Goal: Transaction & Acquisition: Subscribe to service/newsletter

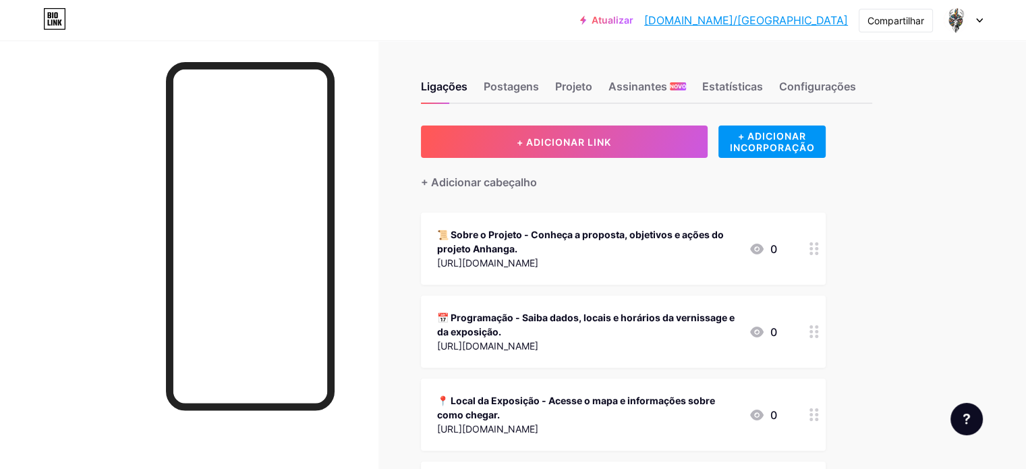
click at [976, 17] on div at bounding box center [962, 20] width 39 height 24
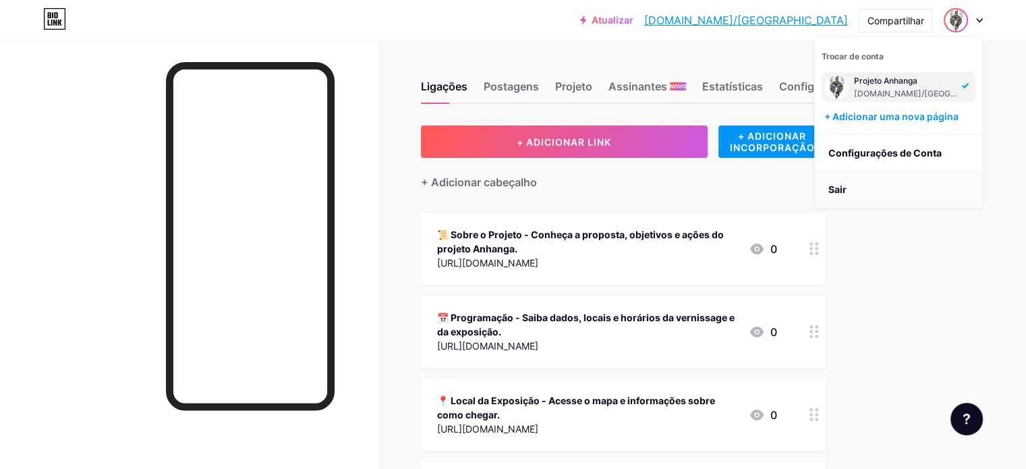
click at [879, 190] on li "Sair" at bounding box center [898, 189] width 167 height 36
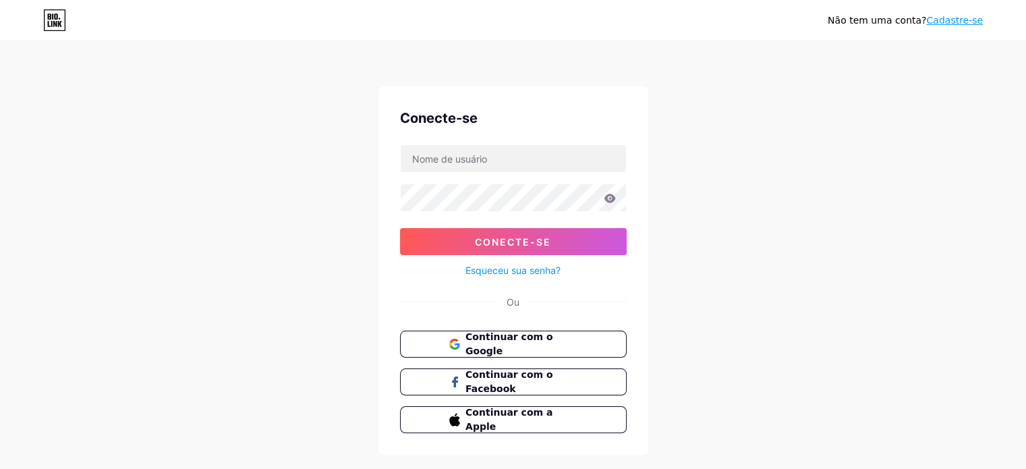
click at [954, 22] on font "Cadastre-se" at bounding box center [954, 20] width 57 height 11
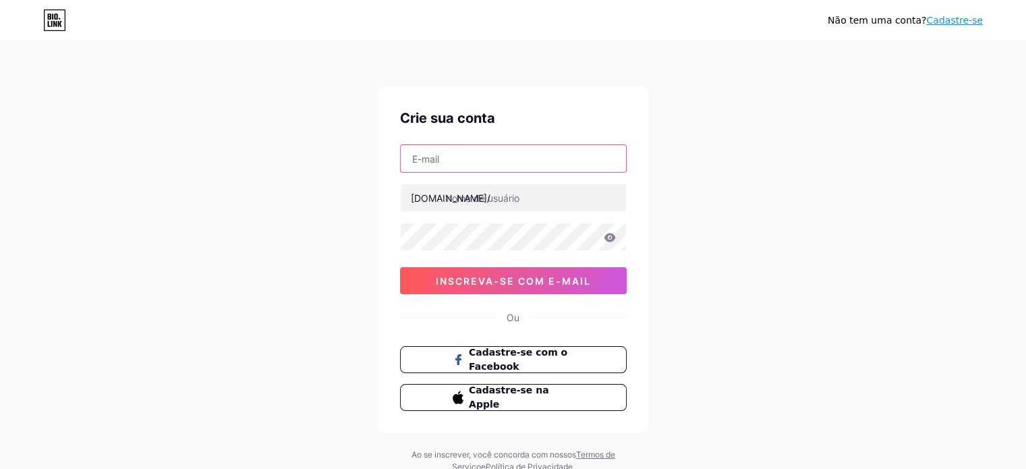
click at [485, 156] on input "text" at bounding box center [513, 158] width 225 height 27
type input "Raizes na Educação"
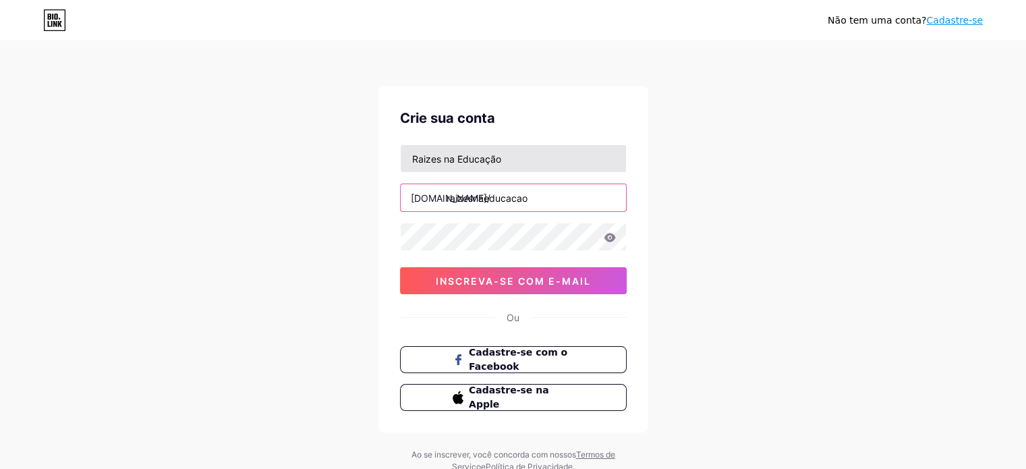
type input "raizesnaeducacao"
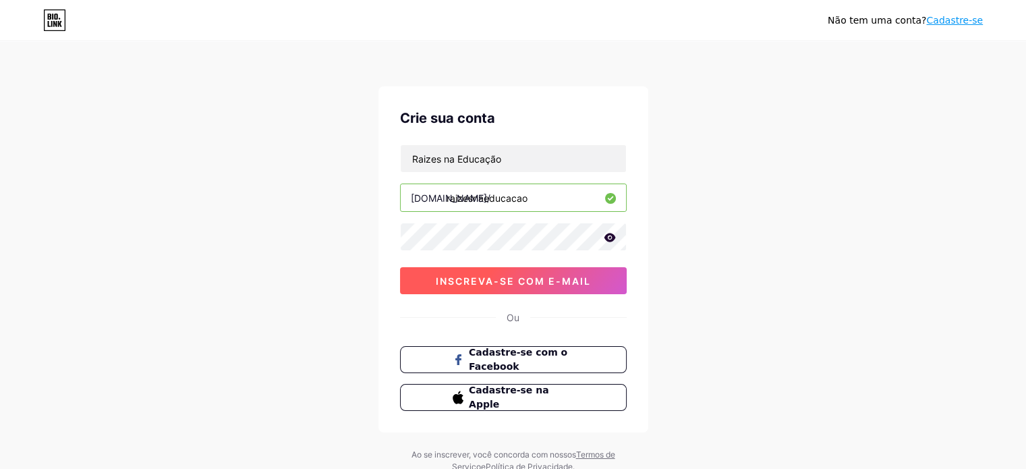
click at [548, 275] on font "inscreva-se com e-mail" at bounding box center [513, 280] width 155 height 11
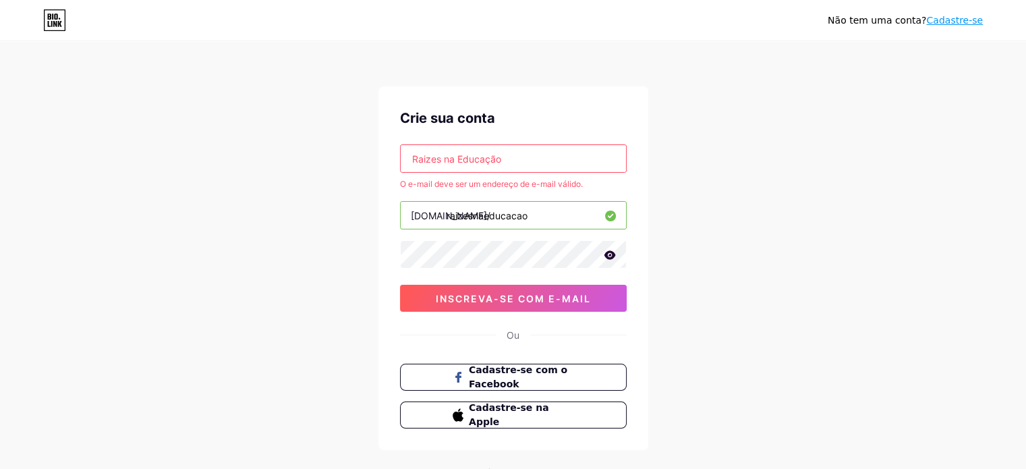
click at [477, 150] on input "Raizes na Educação" at bounding box center [513, 158] width 225 height 27
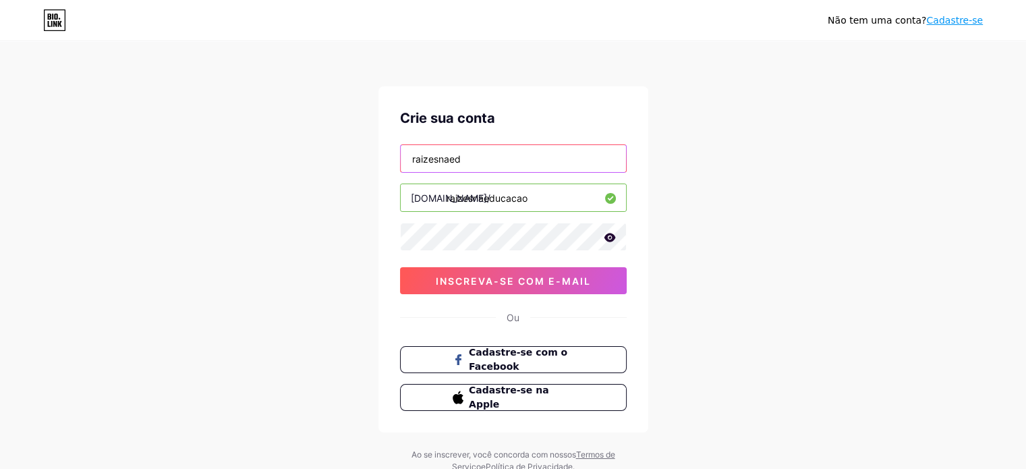
click at [467, 158] on input "raizesnaed" at bounding box center [513, 158] width 225 height 27
paste input "‎raizesnaeduc@​[DOMAIN_NAME]"
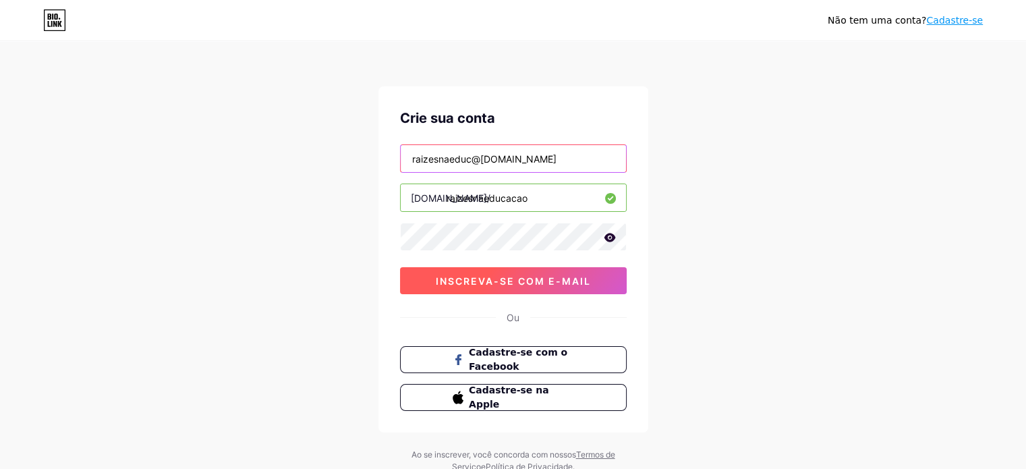
type input "‎raizesnaeduc@​[DOMAIN_NAME]"
click at [499, 276] on font "inscreva-se com e-mail" at bounding box center [513, 280] width 155 height 11
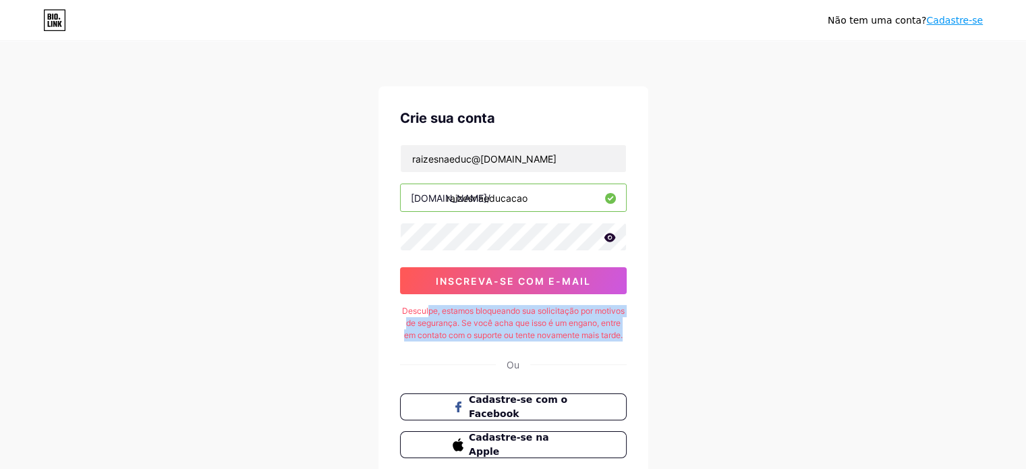
drag, startPoint x: 425, startPoint y: 313, endPoint x: 626, endPoint y: 336, distance: 202.9
click at [626, 336] on div "Crie sua conta ‎raizesnaeduc@​[DOMAIN_NAME] [DOMAIN_NAME]/ raizesnaeducacao 0cA…" at bounding box center [513, 282] width 270 height 393
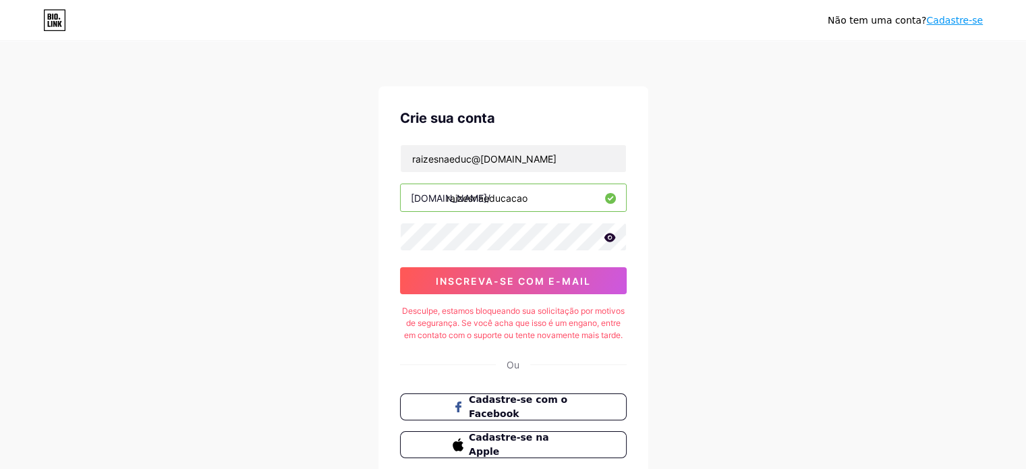
click at [677, 342] on div "Não tem uma conta? Cadastre-se Crie sua conta ‎raizesnaeduc@​[DOMAIN_NAME] [DOM…" at bounding box center [513, 281] width 1026 height 563
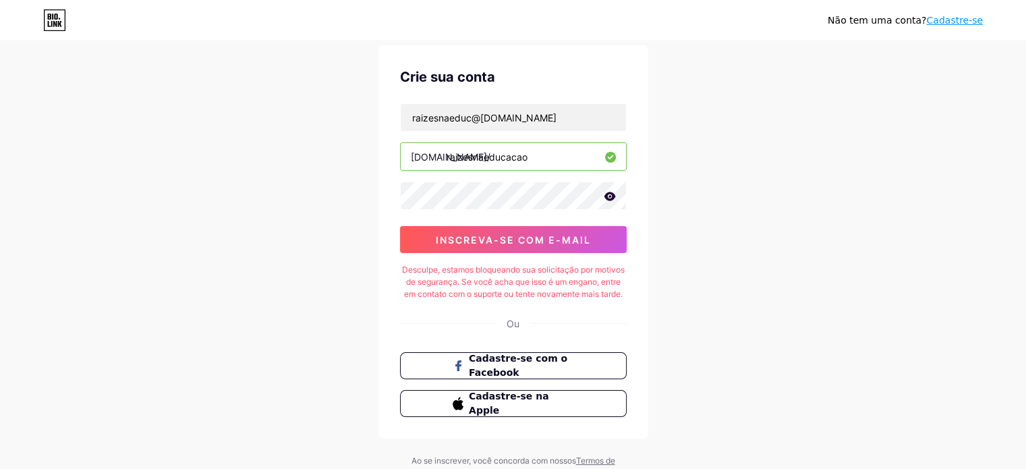
scroll to position [22, 0]
